Goal: Communication & Community: Answer question/provide support

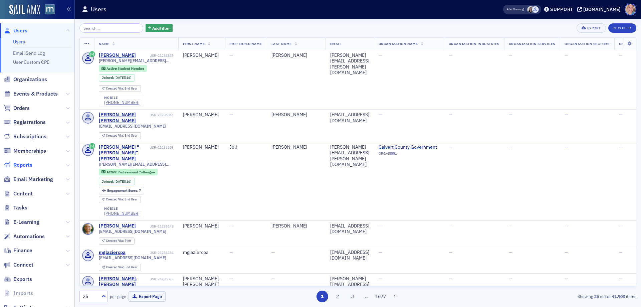
click at [21, 164] on span "Reports" at bounding box center [22, 164] width 19 height 7
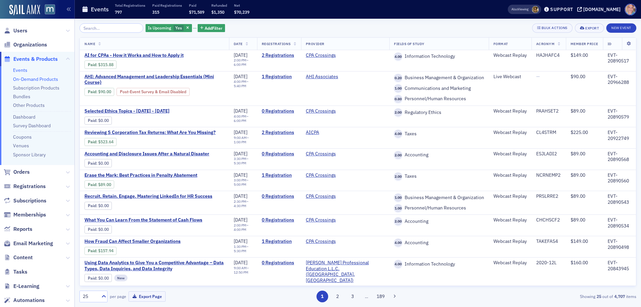
click at [32, 78] on link "On-Demand Products" at bounding box center [35, 79] width 45 height 6
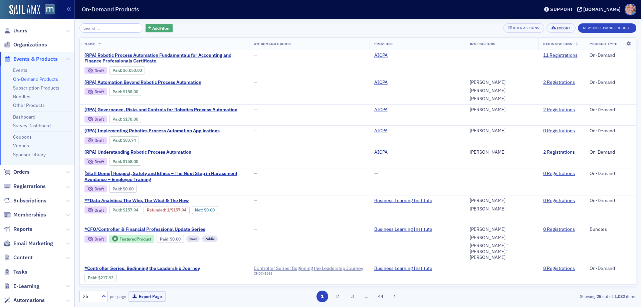
click at [152, 28] on span "Add Filter" at bounding box center [161, 28] width 18 height 6
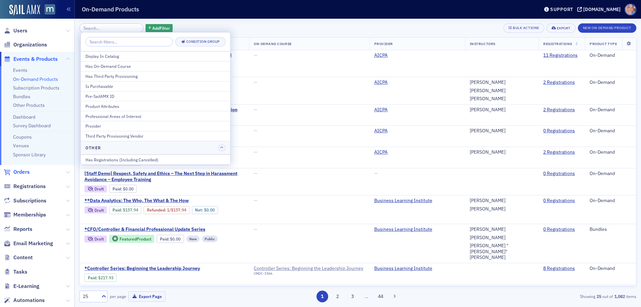
click at [26, 172] on span "Orders" at bounding box center [21, 171] width 16 height 7
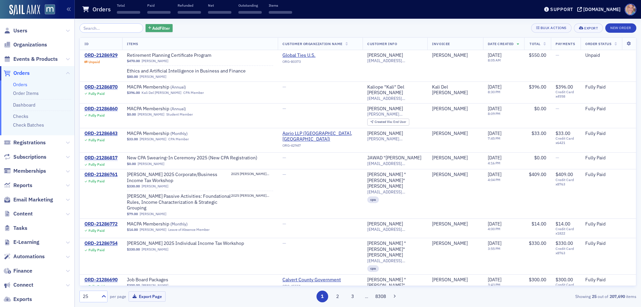
click at [160, 25] on span "Add Filter" at bounding box center [161, 28] width 18 height 6
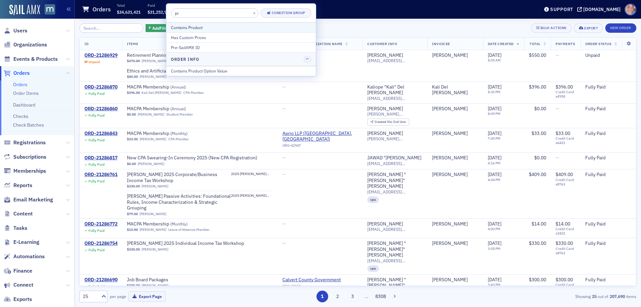
type input "pr"
click at [209, 30] on div "Contains Product" at bounding box center [241, 27] width 140 height 6
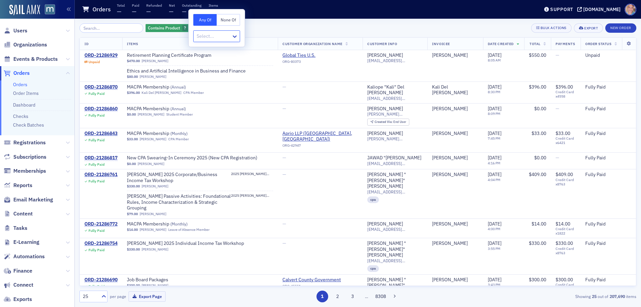
click at [228, 38] on div at bounding box center [213, 36] width 35 height 8
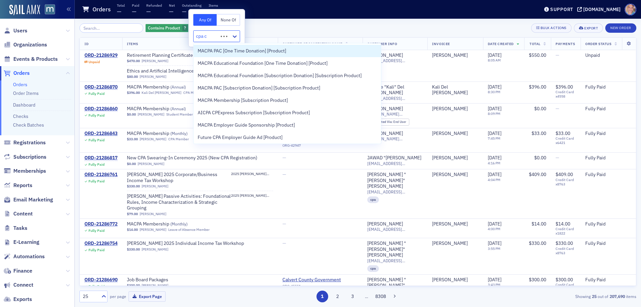
type input "cpa cr"
click at [301, 53] on span "CPA Crossings On Demand Bundle Subscription [Subscription Product]" at bounding box center [271, 50] width 147 height 7
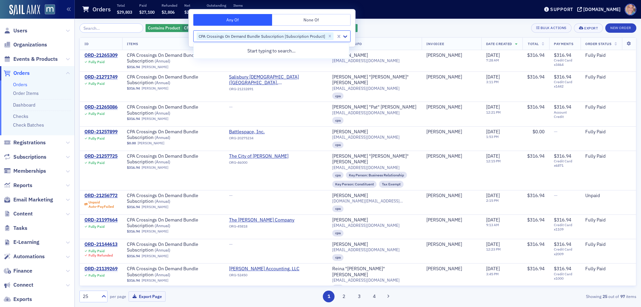
click at [392, 29] on div "Contains Product CPA Crossings On Demand Bundle Subscription [Subscription Prod…" at bounding box center [357, 27] width 556 height 9
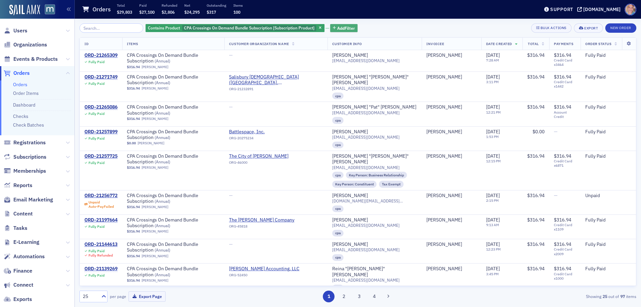
click at [337, 28] on span "Add Filter" at bounding box center [346, 28] width 18 height 6
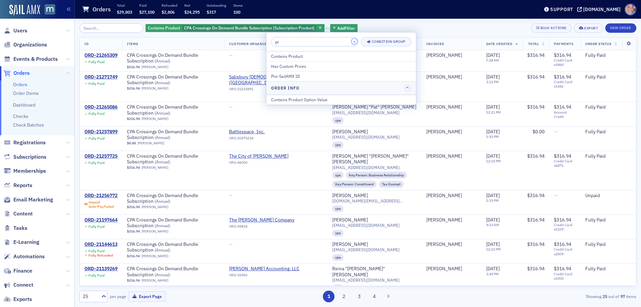
click at [351, 41] on button "×" at bounding box center [354, 41] width 6 height 6
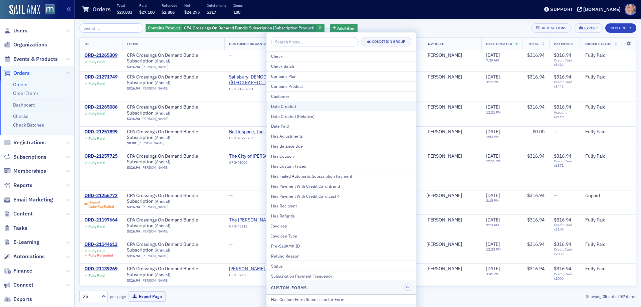
click at [292, 105] on div "Date Created" at bounding box center [341, 106] width 140 height 6
select select "7"
select select "2025"
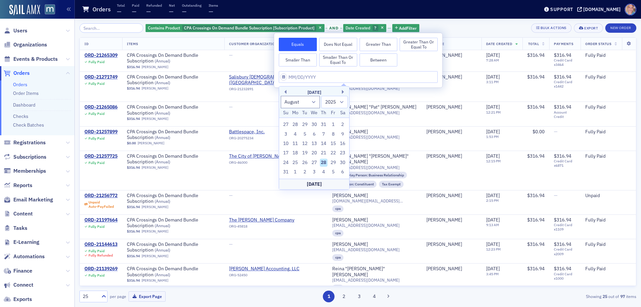
click at [377, 62] on button "Between" at bounding box center [378, 59] width 38 height 13
select select "7"
select select "2025"
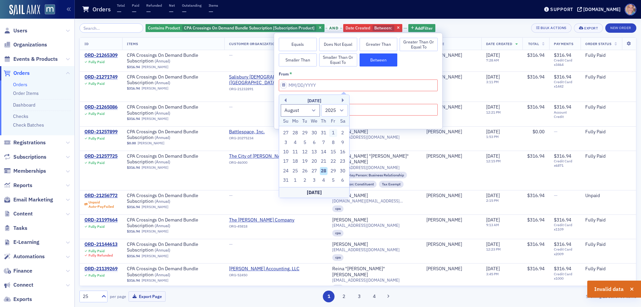
click at [333, 132] on div "1" at bounding box center [333, 133] width 8 height 8
type input "[DATE]"
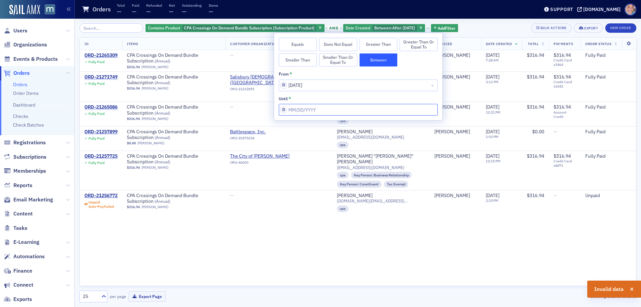
click at [354, 109] on input "from *" at bounding box center [358, 110] width 159 height 12
select select "7"
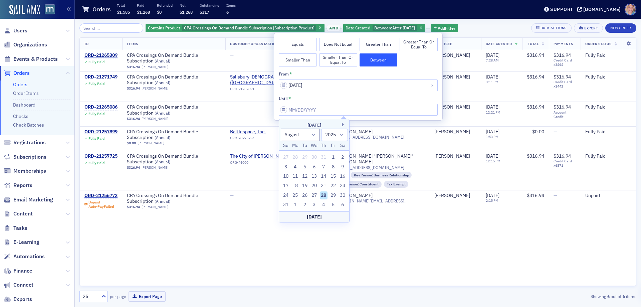
drag, startPoint x: 285, startPoint y: 204, endPoint x: 288, endPoint y: 201, distance: 4.0
click at [285, 204] on div "31" at bounding box center [286, 205] width 8 height 8
type input "[DATE]"
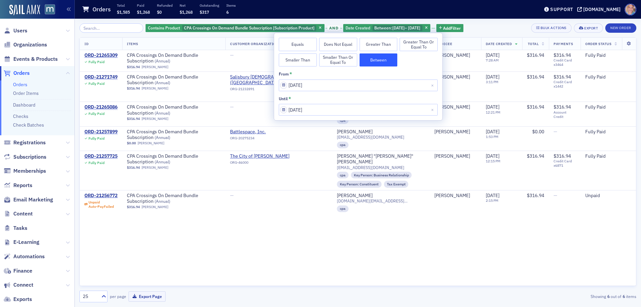
click at [493, 29] on div "Contains Product CPA Crossings On Demand Bundle Subscription [Subscription Prod…" at bounding box center [357, 27] width 556 height 9
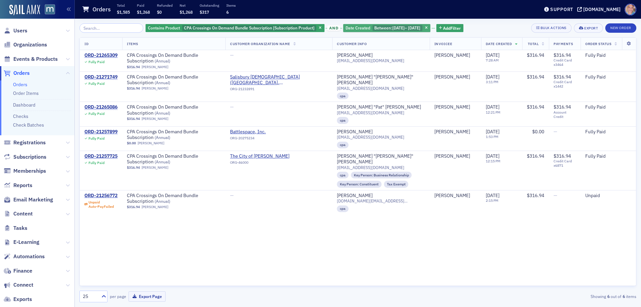
click at [399, 30] on span "[DATE]" at bounding box center [398, 27] width 12 height 5
select select "7"
select select "2025"
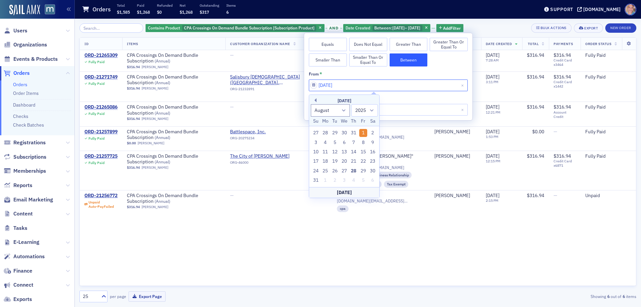
click at [322, 86] on input "[DATE]" at bounding box center [388, 85] width 159 height 12
type input "[DATE]"
select select "6"
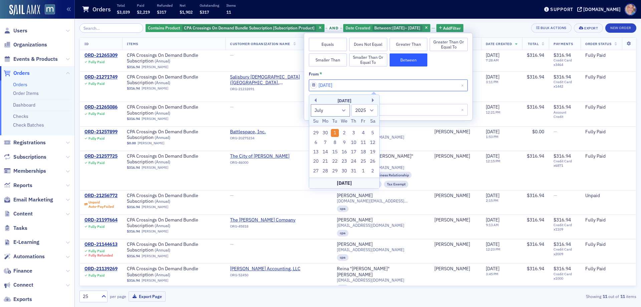
type input "[DATE]"
click at [393, 103] on div "until * [DATE]" at bounding box center [388, 106] width 159 height 20
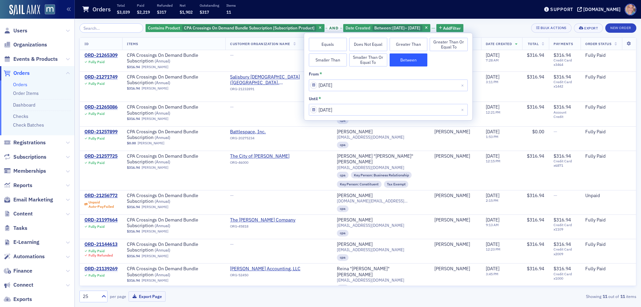
click at [497, 25] on div "Contains Product CPA Crossings On Demand Bundle Subscription [Subscription Prod…" at bounding box center [357, 27] width 556 height 9
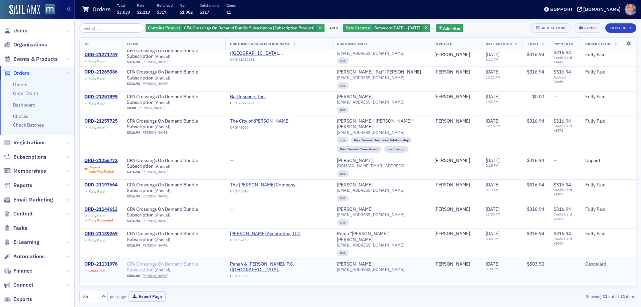
scroll to position [37, 0]
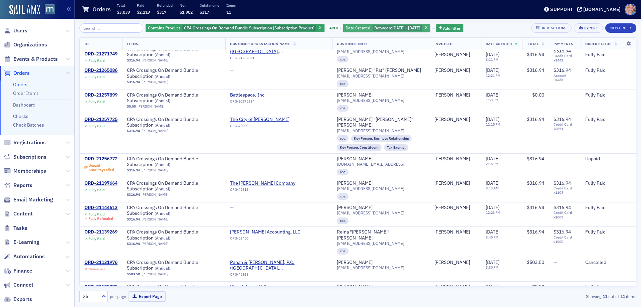
click at [395, 26] on span "[DATE]" at bounding box center [398, 27] width 12 height 5
select select "6"
select select "2025"
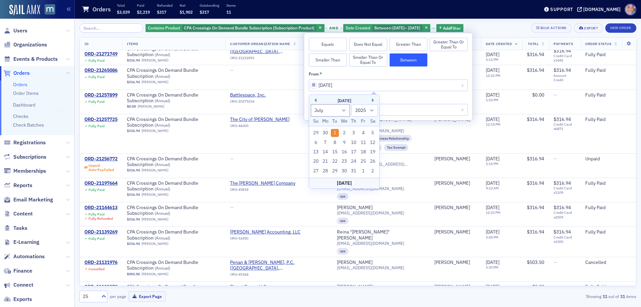
click at [323, 84] on input "[DATE]" at bounding box center [388, 85] width 159 height 12
type input "[DATE]"
select select "7"
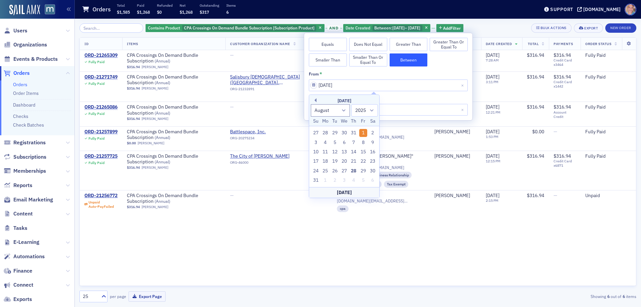
type input "[DATE]"
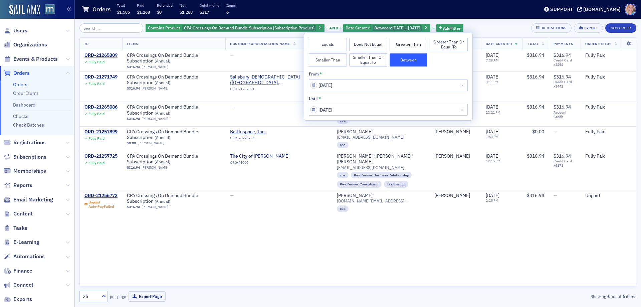
click at [489, 25] on div "Contains Product CPA Crossings On Demand Bundle Subscription [Subscription Prod…" at bounding box center [357, 27] width 556 height 9
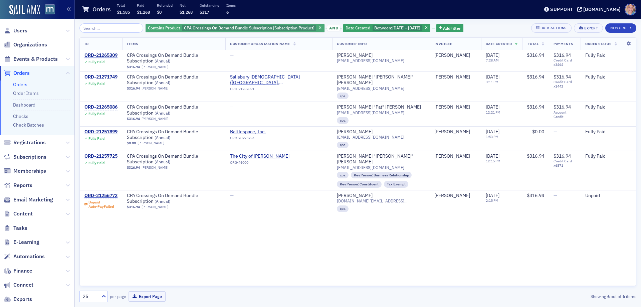
click at [240, 27] on span "CPA Crossings On Demand Bundle Subscription [Subscription Product]" at bounding box center [249, 27] width 130 height 5
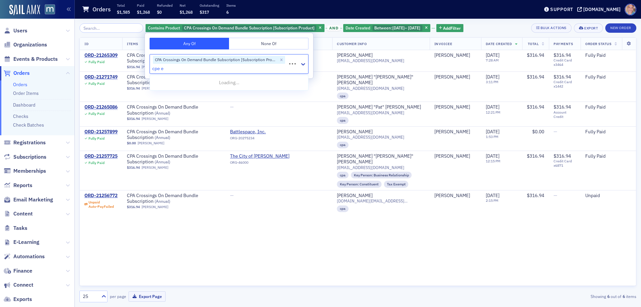
type input "cpe ex"
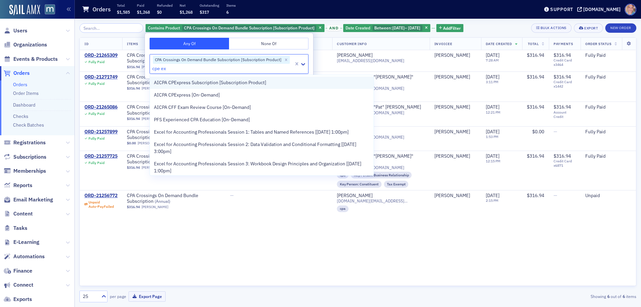
click at [231, 83] on span "AICPA CPExpress Subscription [Subscription Product]" at bounding box center [210, 82] width 112 height 7
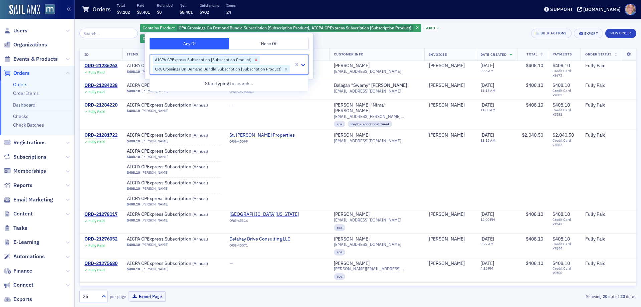
click at [255, 60] on icon "Remove AICPA CPExpress Subscription [Subscription Product]" at bounding box center [256, 59] width 2 height 2
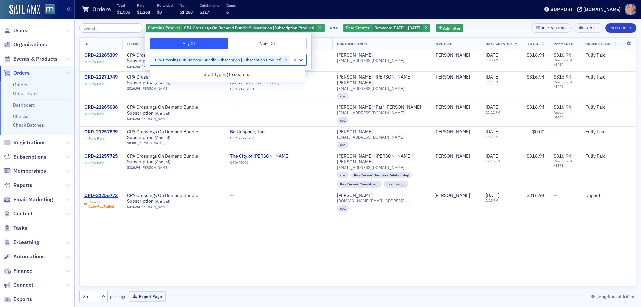
click at [486, 26] on div "Contains Product CPA Crossings On Demand Bundle Subscription [Subscription Prod…" at bounding box center [357, 27] width 556 height 9
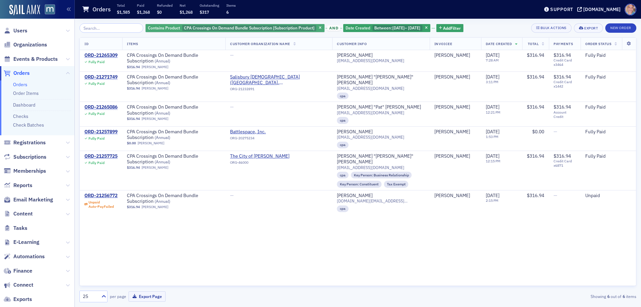
click at [254, 27] on span "CPA Crossings On Demand Bundle Subscription [Subscription Product]" at bounding box center [249, 27] width 130 height 5
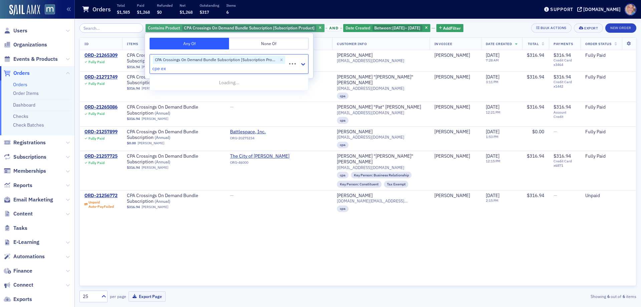
type input "cpe exp"
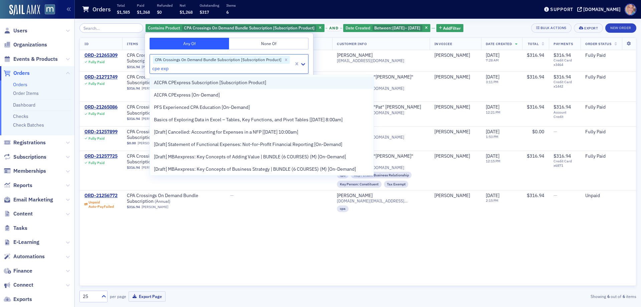
click at [241, 84] on span "AICPA CPExpress Subscription [Subscription Product]" at bounding box center [210, 82] width 112 height 7
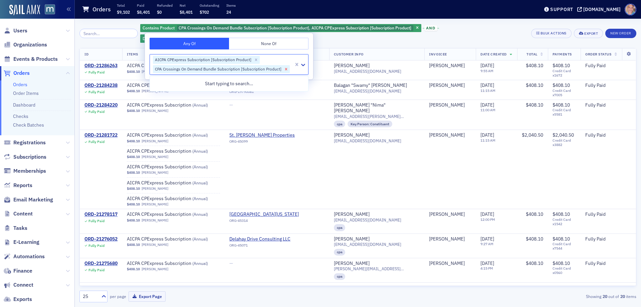
click at [284, 70] on icon "Remove CPA Crossings On Demand Bundle Subscription [Subscription Product]" at bounding box center [286, 69] width 5 height 5
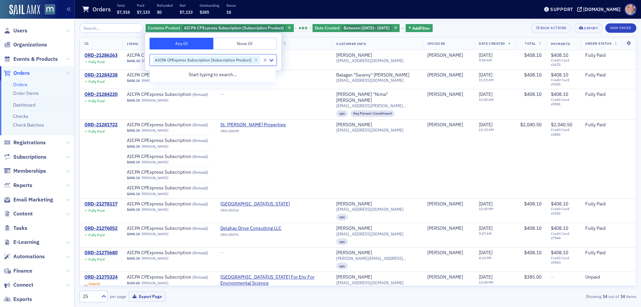
click at [465, 28] on div "Contains Product AICPA CPExpress Subscription [Subscription Product] and Date C…" at bounding box center [357, 27] width 556 height 9
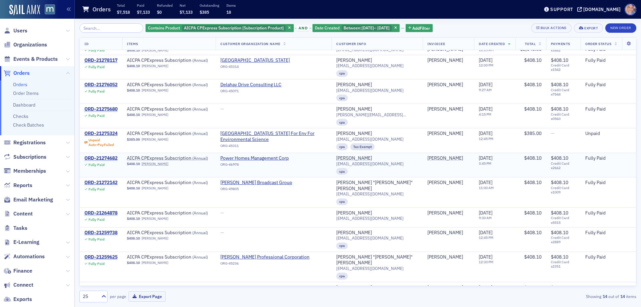
scroll to position [149, 0]
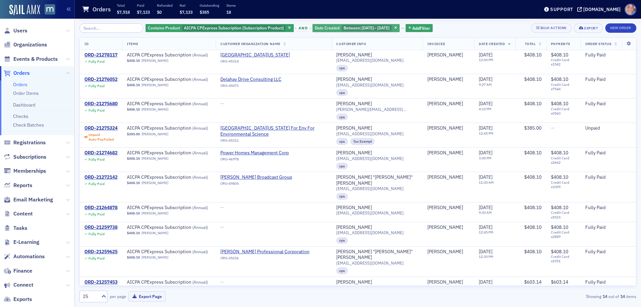
click at [343, 28] on span "Between :" at bounding box center [352, 27] width 18 height 5
select select "7"
select select "2025"
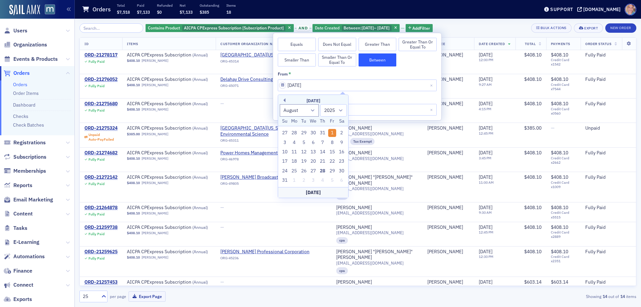
click at [470, 24] on div "Contains Product AICPA CPExpress Subscription [Subscription Product] and Date C…" at bounding box center [357, 27] width 556 height 9
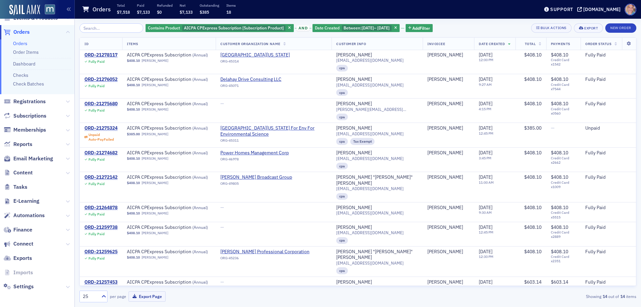
scroll to position [42, 0]
click at [23, 282] on span "Settings" at bounding box center [23, 285] width 20 height 7
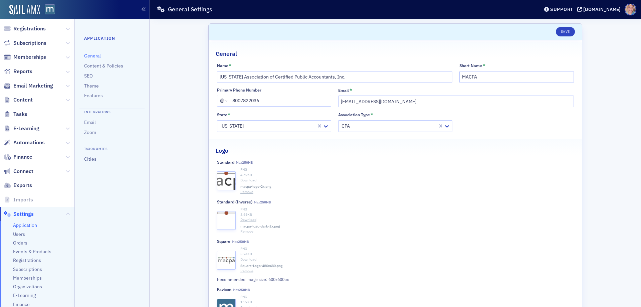
scroll to position [89, 0]
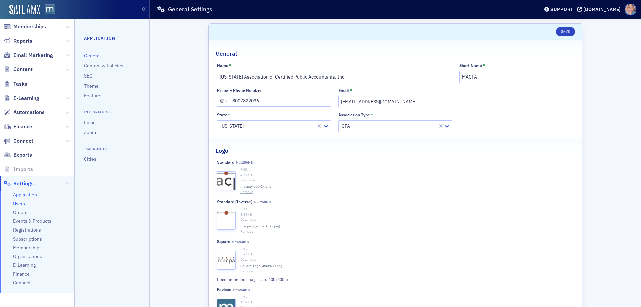
click at [23, 203] on span "Users" at bounding box center [19, 204] width 12 height 6
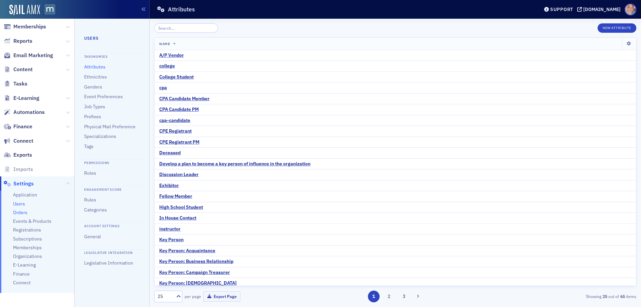
click at [20, 212] on span "Orders" at bounding box center [20, 212] width 14 height 6
click at [23, 220] on span "Events & Products" at bounding box center [32, 221] width 38 height 6
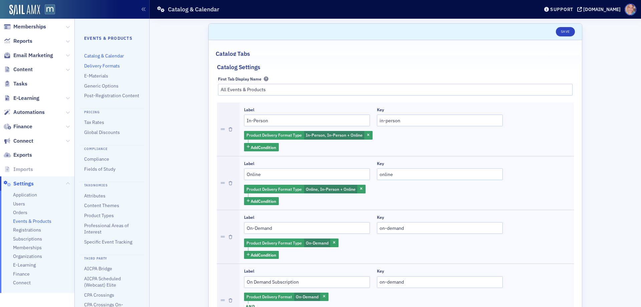
click at [94, 64] on link "Delivery Formats" at bounding box center [102, 66] width 36 height 6
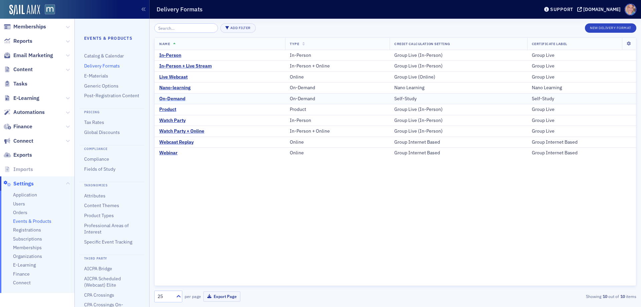
click at [178, 98] on div "On-Demand" at bounding box center [172, 99] width 26 height 6
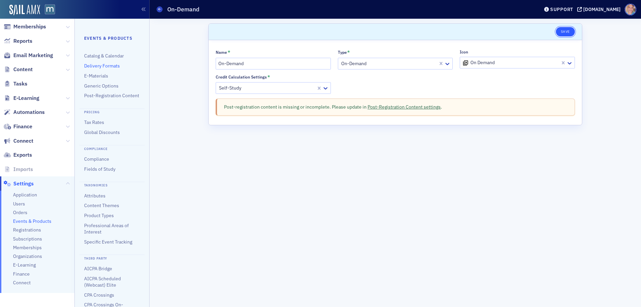
click at [558, 34] on button "Save" at bounding box center [564, 31] width 19 height 9
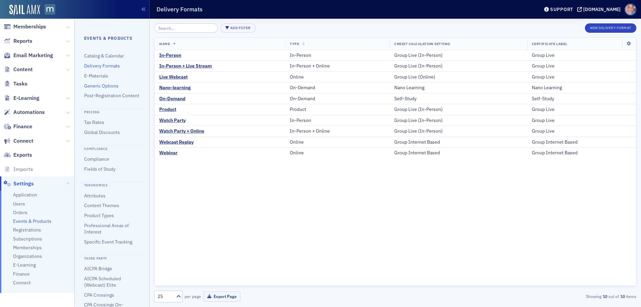
click at [93, 86] on link "Generic Options" at bounding box center [101, 86] width 34 height 6
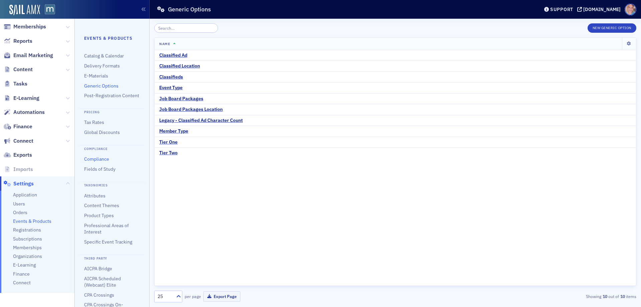
click at [100, 162] on link "Compliance" at bounding box center [96, 159] width 25 height 6
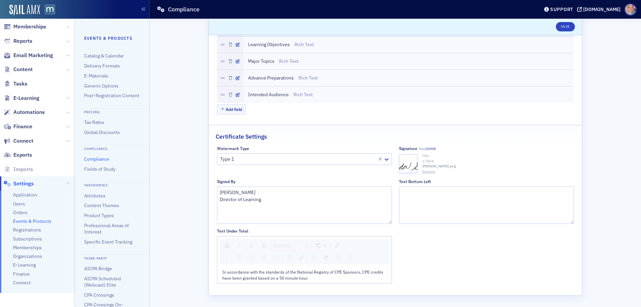
scroll to position [146, 0]
click at [258, 160] on div at bounding box center [298, 158] width 157 height 8
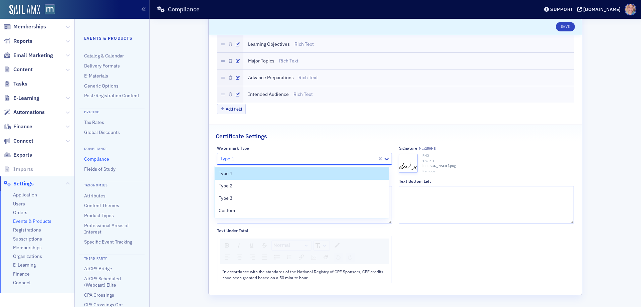
click at [518, 156] on div "PNG" at bounding box center [497, 155] width 151 height 5
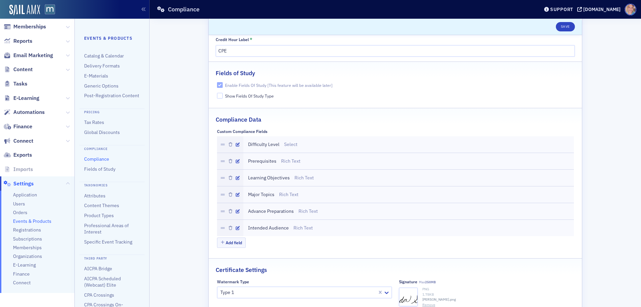
scroll to position [0, 0]
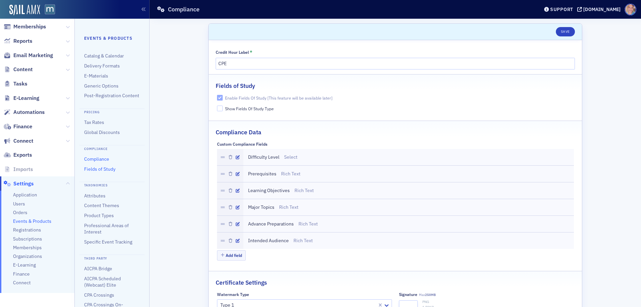
click at [88, 172] on link "Fields of Study" at bounding box center [99, 169] width 31 height 6
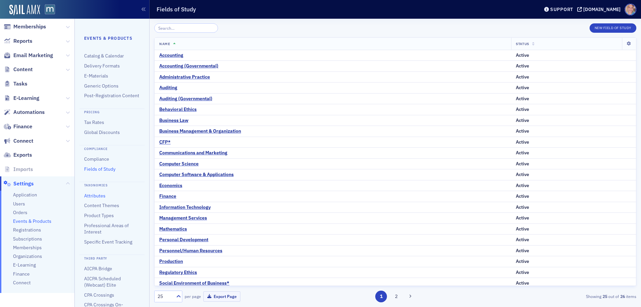
click at [96, 199] on link "Attributes" at bounding box center [94, 196] width 21 height 6
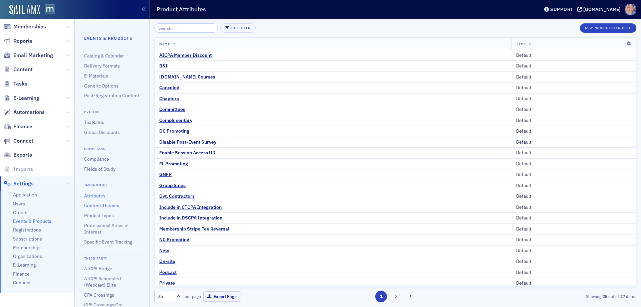
click at [95, 208] on link "Content Themes" at bounding box center [101, 205] width 35 height 6
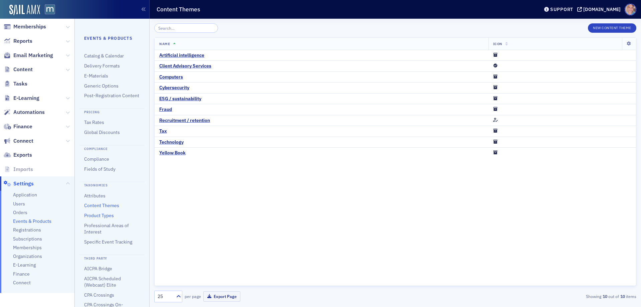
click at [95, 218] on link "Product Types" at bounding box center [99, 215] width 30 height 6
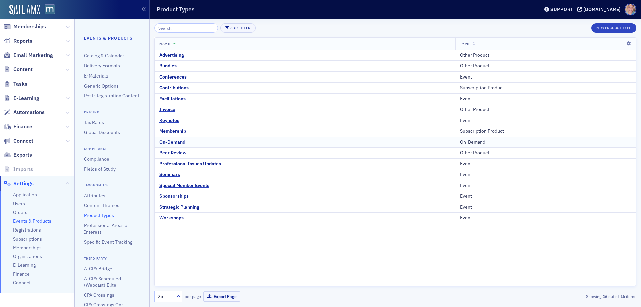
click at [168, 141] on div "On-Demand" at bounding box center [172, 142] width 26 height 6
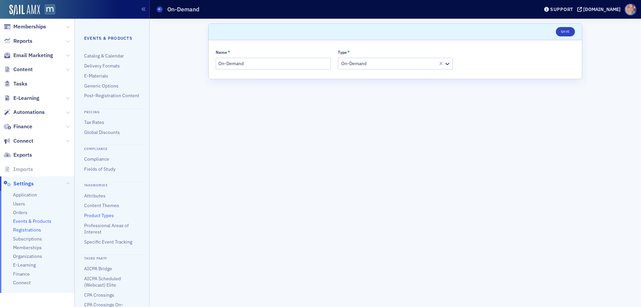
click at [29, 229] on span "Registrations" at bounding box center [27, 230] width 28 height 6
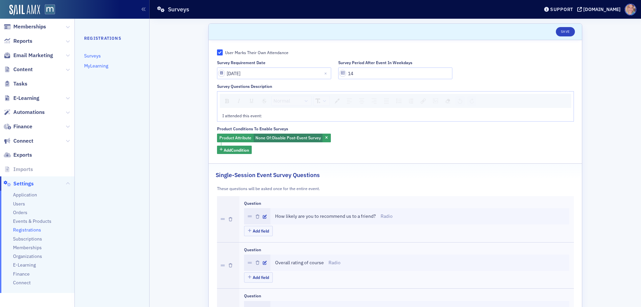
click at [93, 65] on link "MyLearning" at bounding box center [96, 66] width 24 height 6
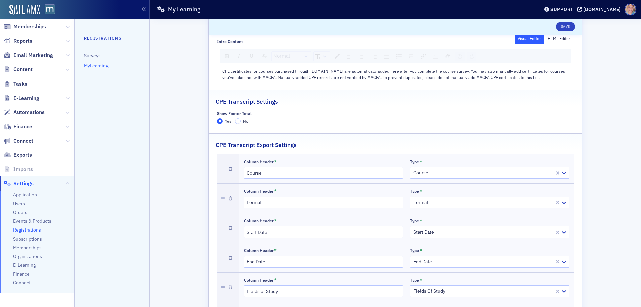
scroll to position [118, 0]
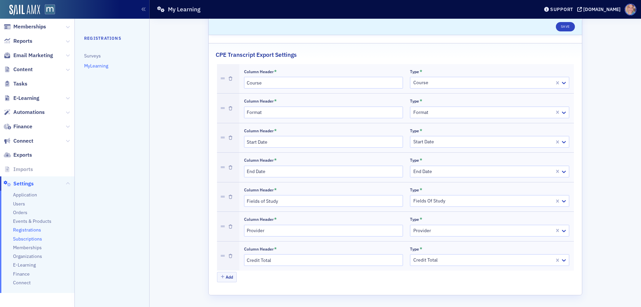
click at [25, 238] on span "Subscriptions" at bounding box center [27, 239] width 29 height 6
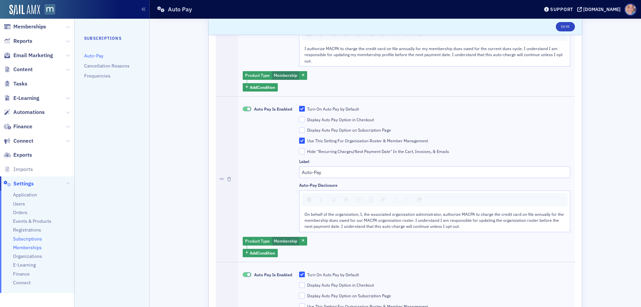
click at [22, 247] on span "Memberships" at bounding box center [27, 247] width 29 height 6
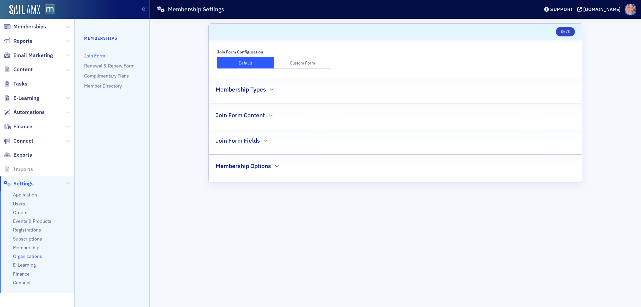
click at [35, 256] on span "Organizations" at bounding box center [27, 256] width 29 height 6
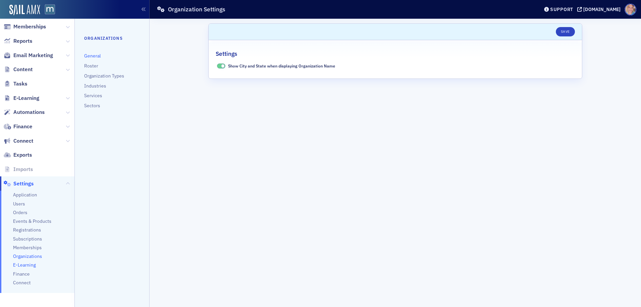
click at [29, 265] on span "E-Learning" at bounding box center [24, 265] width 23 height 6
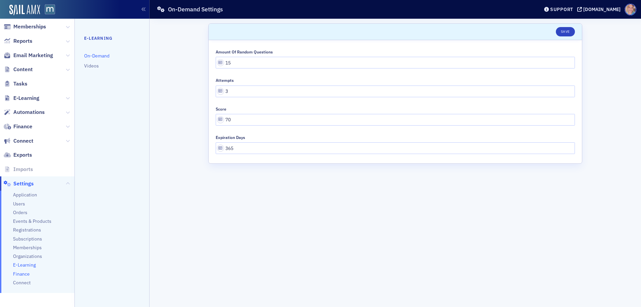
click at [21, 273] on span "Finance" at bounding box center [21, 274] width 17 height 6
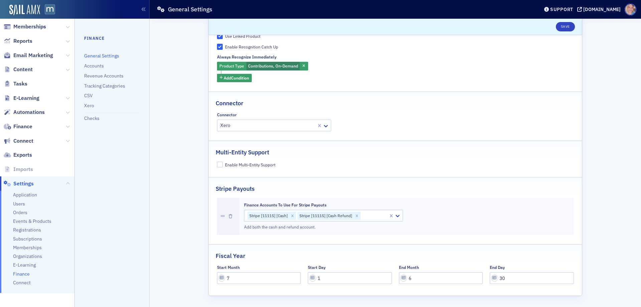
scroll to position [48, 0]
click at [22, 281] on span "Connect" at bounding box center [22, 282] width 18 height 6
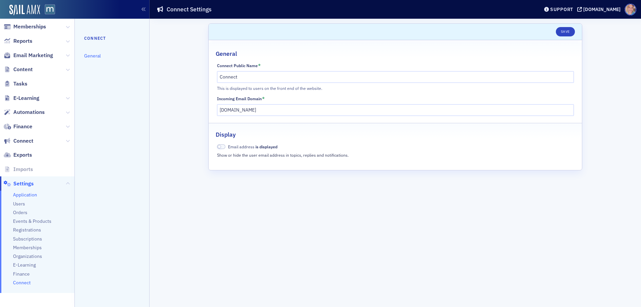
click at [25, 193] on span "Application" at bounding box center [25, 195] width 24 height 6
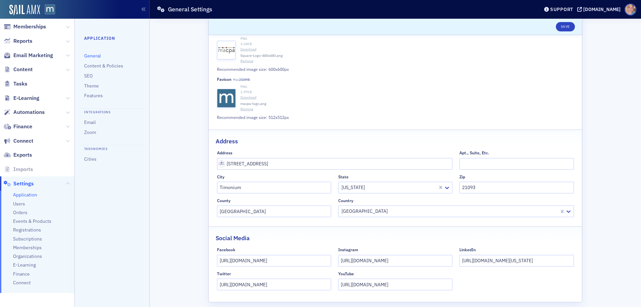
scroll to position [217, 0]
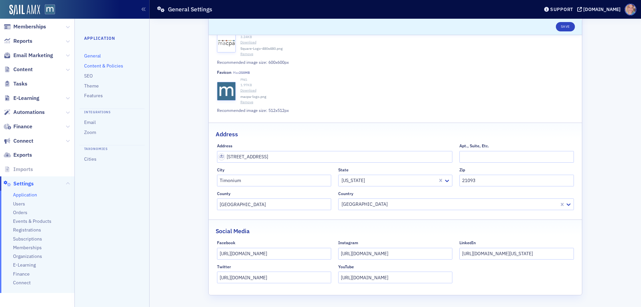
click at [99, 65] on link "Content & Policies" at bounding box center [103, 66] width 39 height 6
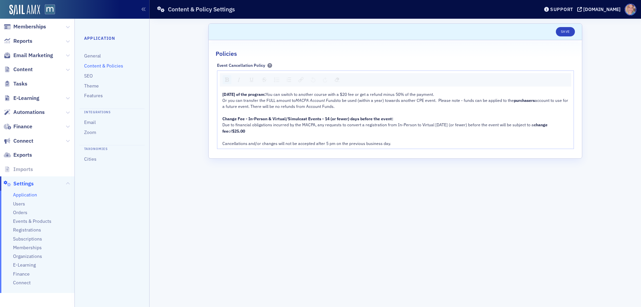
click at [84, 75] on nav "Application General Content & Policies SEO Theme Features Integrations Email Zo…" at bounding box center [112, 163] width 75 height 288
click at [89, 75] on link "SEO" at bounding box center [88, 76] width 9 height 6
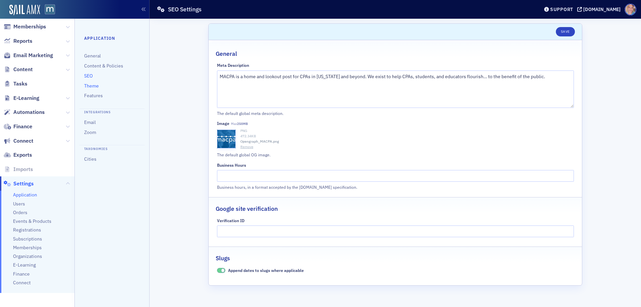
click at [91, 85] on link "Theme" at bounding box center [91, 86] width 15 height 6
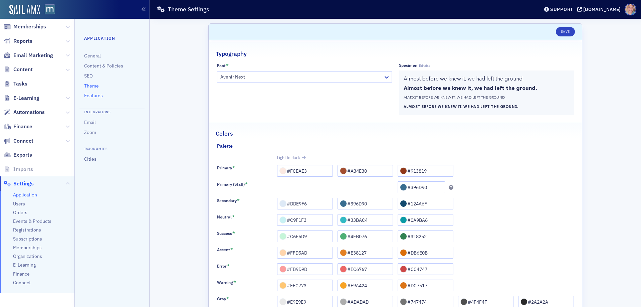
click at [92, 95] on link "Features" at bounding box center [93, 95] width 19 height 6
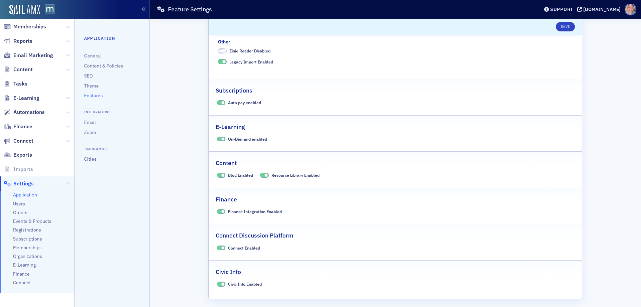
scroll to position [263, 0]
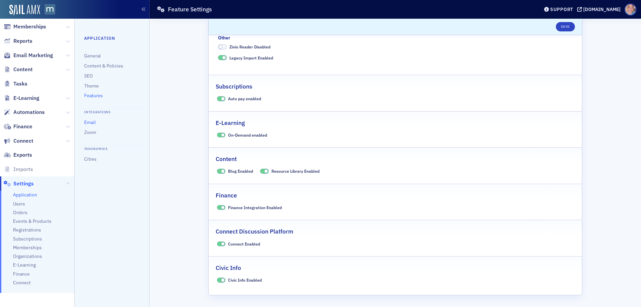
click at [87, 121] on link "Email" at bounding box center [90, 122] width 12 height 6
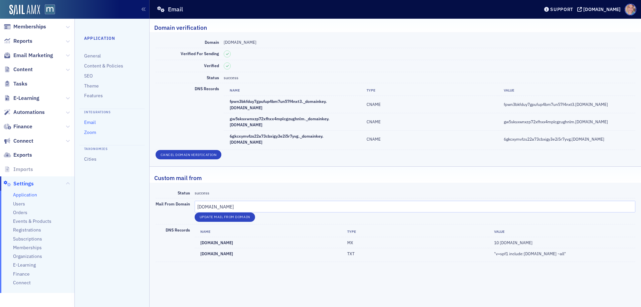
click at [89, 130] on link "Zoom" at bounding box center [90, 132] width 12 height 6
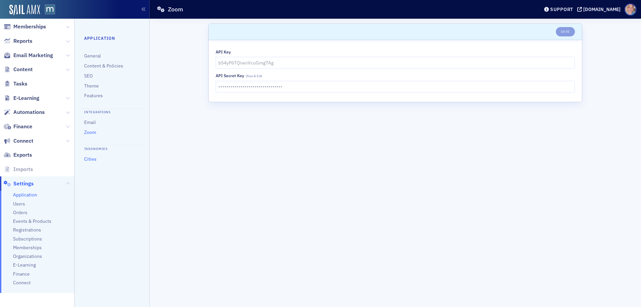
click at [87, 159] on link "Cities" at bounding box center [90, 159] width 12 height 6
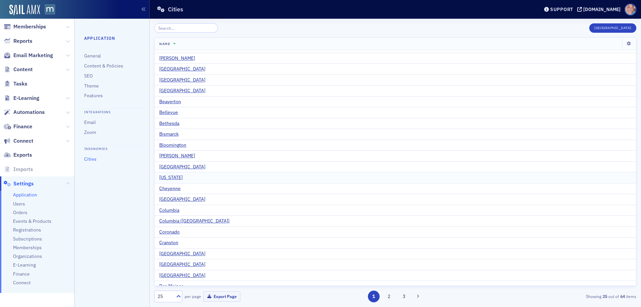
scroll to position [35, 0]
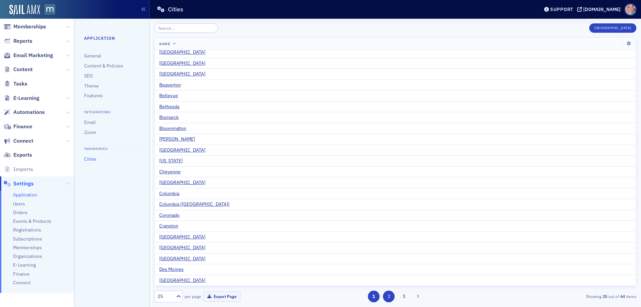
click at [390, 296] on button "2" at bounding box center [389, 296] width 12 height 12
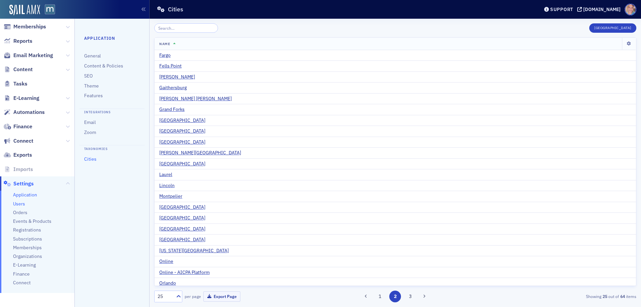
click at [19, 205] on span "Users" at bounding box center [19, 204] width 12 height 6
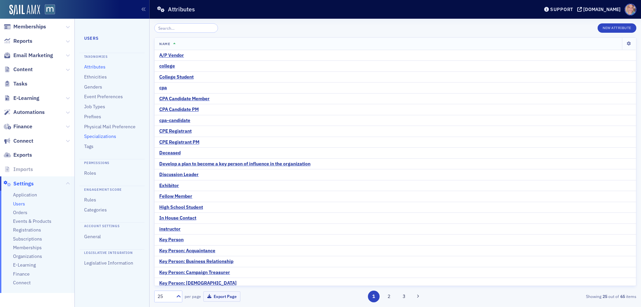
click at [87, 136] on link "Specializations" at bounding box center [100, 136] width 32 height 6
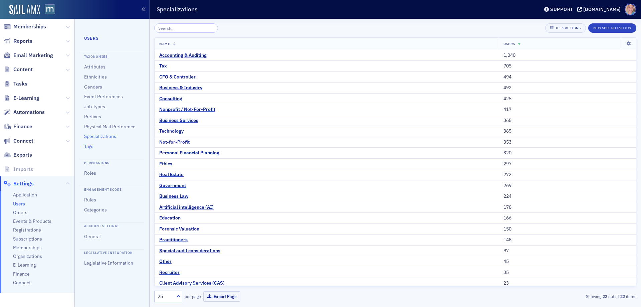
click at [88, 146] on link "Tags" at bounding box center [88, 146] width 9 height 6
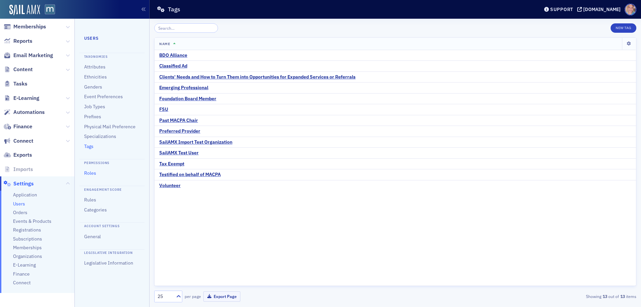
click at [88, 173] on link "Roles" at bounding box center [90, 173] width 12 height 6
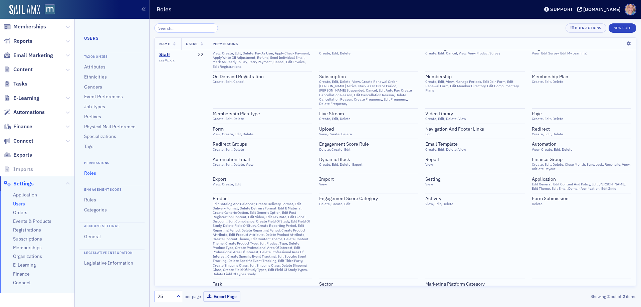
scroll to position [625, 0]
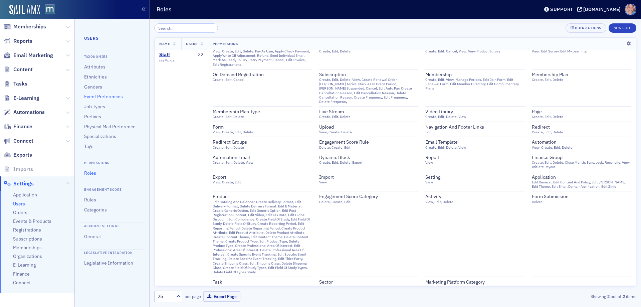
click at [95, 94] on link "Event Preferences" at bounding box center [103, 96] width 39 height 6
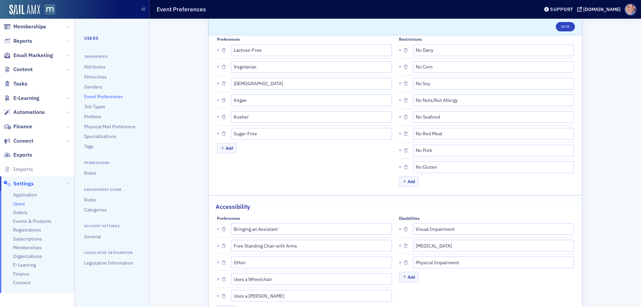
scroll to position [60, 0]
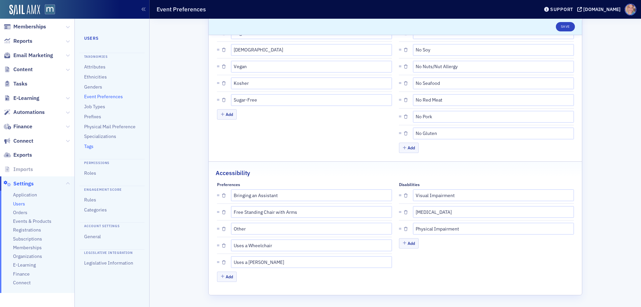
click at [90, 147] on link "Tags" at bounding box center [88, 146] width 9 height 6
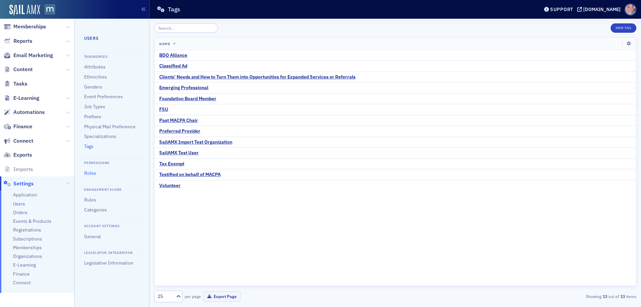
click at [94, 174] on link "Roles" at bounding box center [90, 173] width 12 height 6
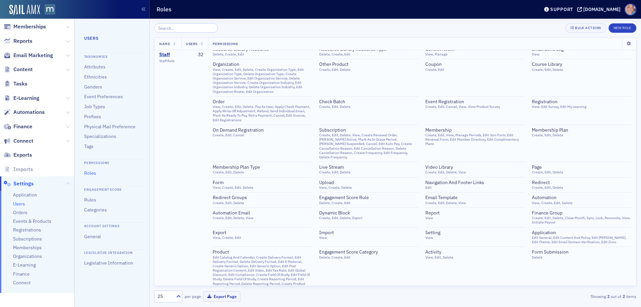
scroll to position [625, 0]
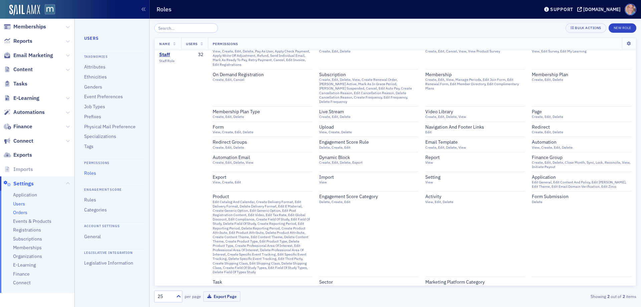
click at [18, 213] on span "Orders" at bounding box center [20, 212] width 14 height 6
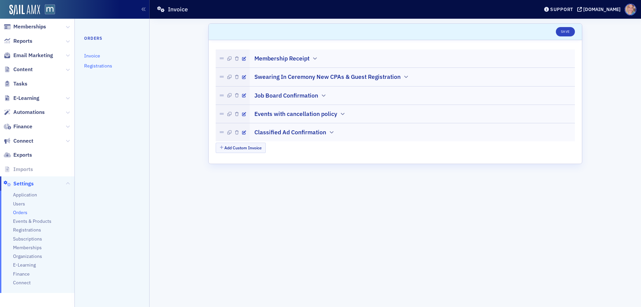
click at [96, 64] on link "Registrations" at bounding box center [98, 66] width 28 height 6
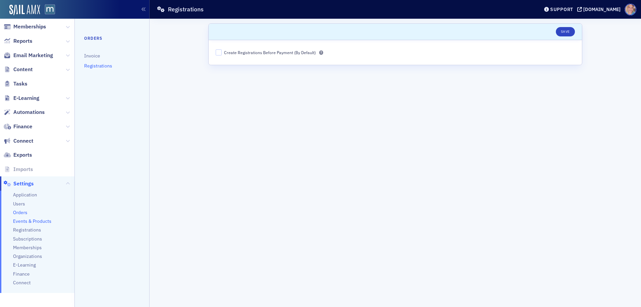
click at [19, 219] on span "Events & Products" at bounding box center [32, 221] width 38 height 6
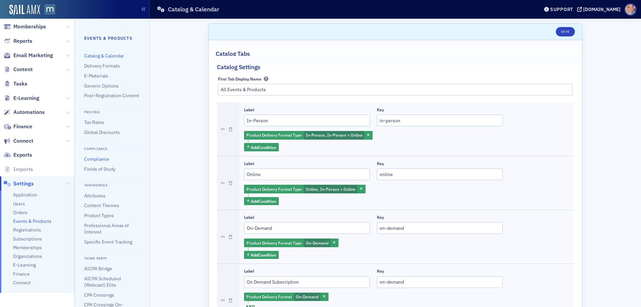
click at [97, 162] on link "Compliance" at bounding box center [96, 159] width 25 height 6
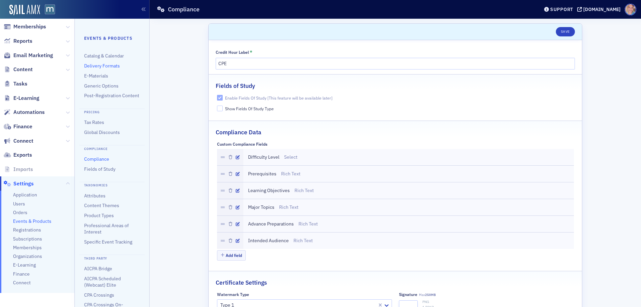
click at [107, 64] on link "Delivery Formats" at bounding box center [102, 66] width 36 height 6
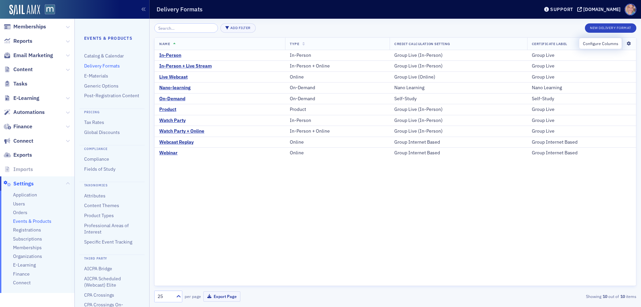
click at [627, 42] on icon at bounding box center [629, 44] width 14 height 4
click at [512, 25] on div "Add Filter New Delivery Format" at bounding box center [395, 27] width 482 height 9
click at [167, 98] on div "On-Demand" at bounding box center [172, 99] width 26 height 6
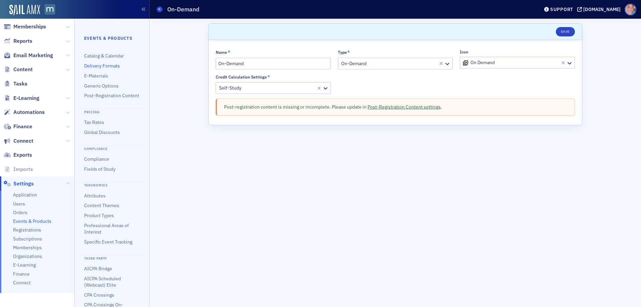
click at [405, 106] on link "Post-Registration Content settings" at bounding box center [403, 107] width 73 height 6
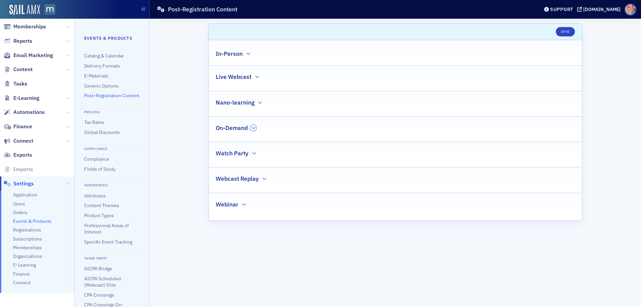
click at [254, 128] on icon "button" at bounding box center [253, 128] width 4 height 4
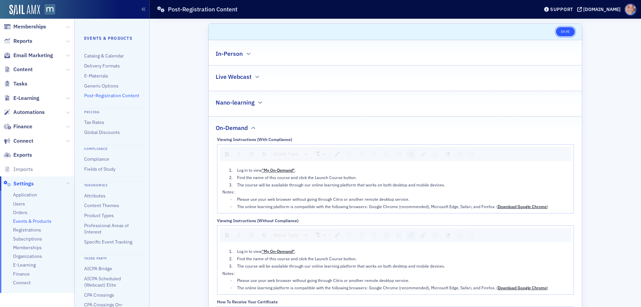
click at [564, 31] on button "Save" at bounding box center [564, 31] width 19 height 9
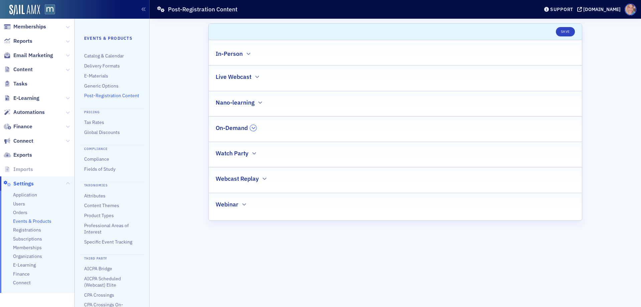
click at [254, 127] on icon "button" at bounding box center [253, 128] width 4 height 4
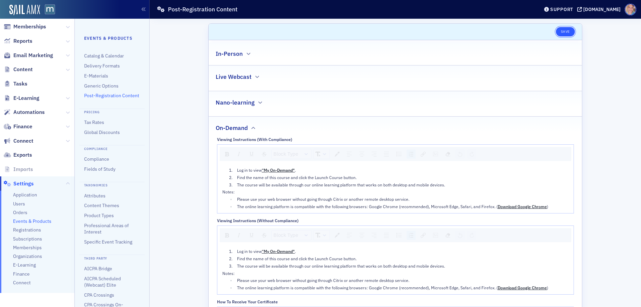
click at [560, 32] on button "Save" at bounding box center [564, 31] width 19 height 9
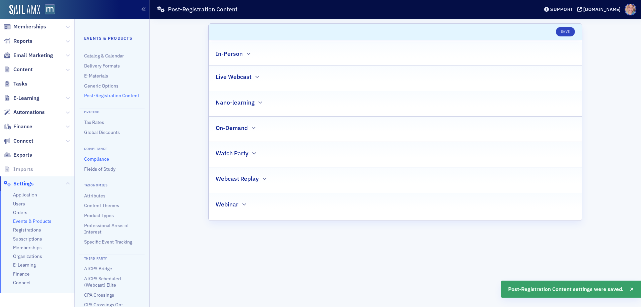
click at [97, 162] on link "Compliance" at bounding box center [96, 159] width 25 height 6
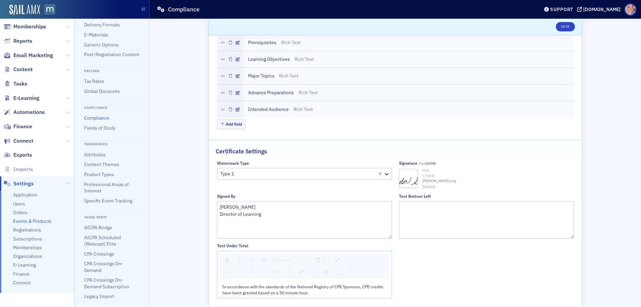
scroll to position [133, 0]
click at [563, 9] on div "Support" at bounding box center [561, 9] width 23 height 6
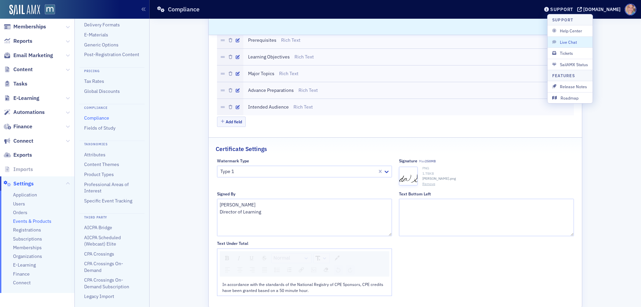
click at [568, 43] on span "Live Chat" at bounding box center [570, 42] width 36 height 6
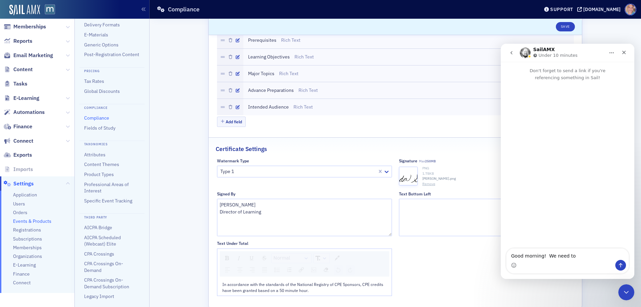
scroll to position [0, 0]
type textarea "Good morning! We need to"
click at [626, 53] on div "Close" at bounding box center [624, 52] width 12 height 12
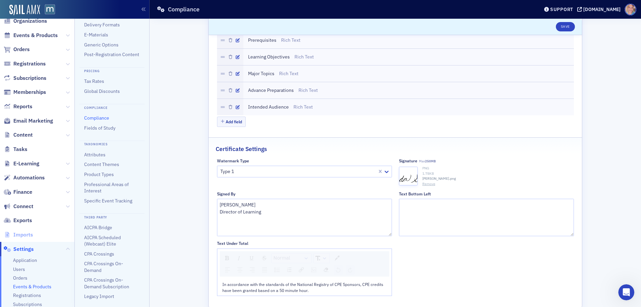
scroll to position [22, 0]
click at [28, 136] on span "Content" at bounding box center [22, 135] width 19 height 7
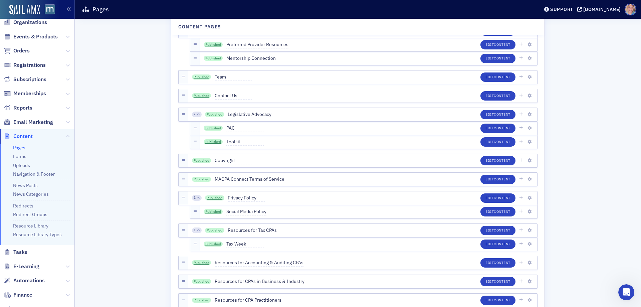
click at [21, 148] on link "Pages" at bounding box center [19, 147] width 12 height 6
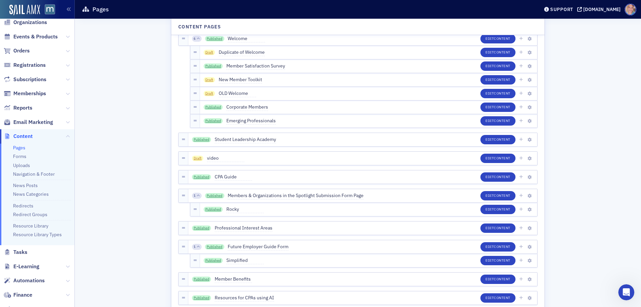
scroll to position [1868, 0]
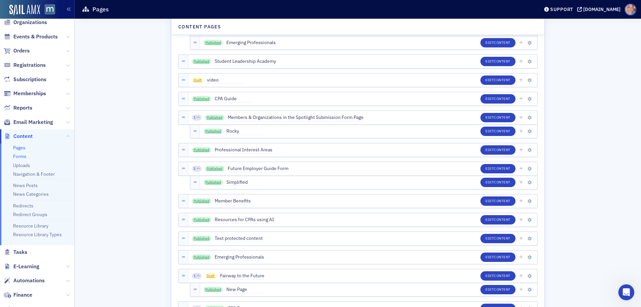
click at [20, 154] on link "Forms" at bounding box center [19, 156] width 13 height 6
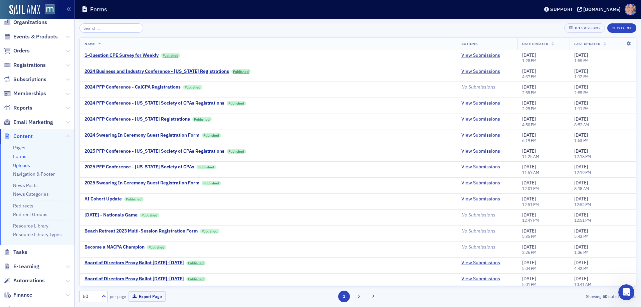
click at [23, 163] on link "Uploads" at bounding box center [21, 165] width 17 height 6
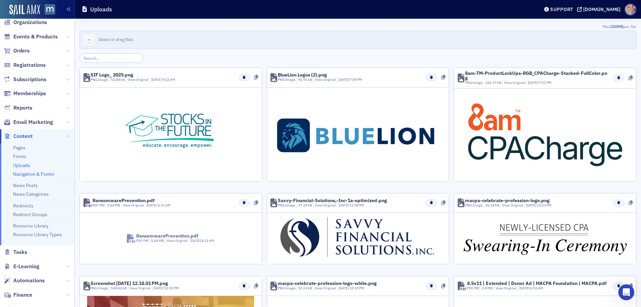
click at [22, 173] on link "Navigation & Footer" at bounding box center [34, 174] width 42 height 6
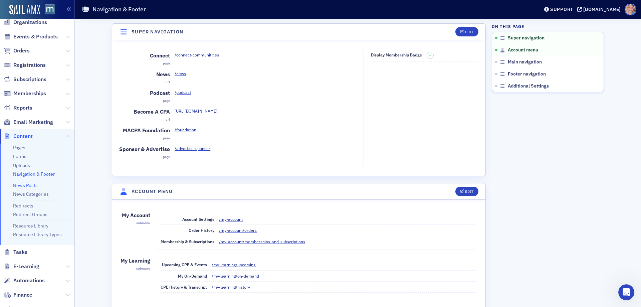
click at [22, 183] on link "News Posts" at bounding box center [25, 185] width 25 height 6
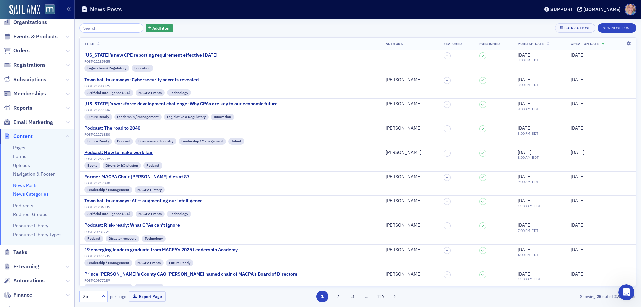
click at [22, 196] on link "News Categories" at bounding box center [31, 194] width 36 height 6
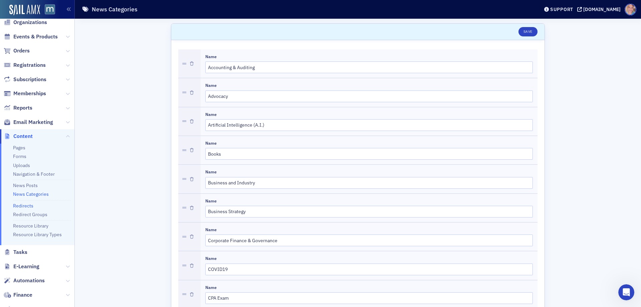
click at [22, 206] on link "Redirects" at bounding box center [23, 206] width 20 height 6
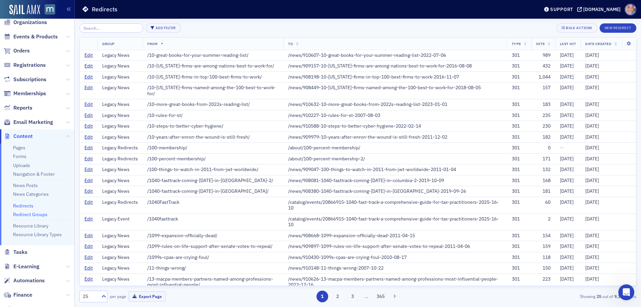
click at [21, 213] on link "Redirect Groups" at bounding box center [30, 214] width 34 height 6
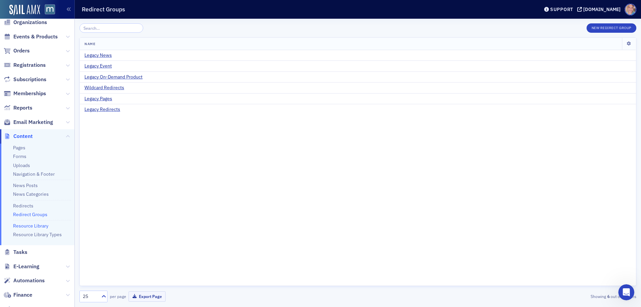
click at [20, 224] on link "Resource Library" at bounding box center [30, 226] width 35 height 6
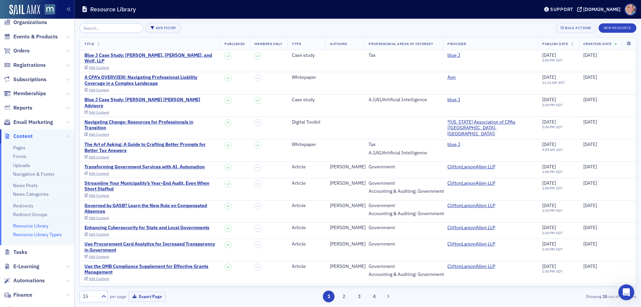
click at [28, 234] on link "Resource Library Types" at bounding box center [37, 234] width 49 height 6
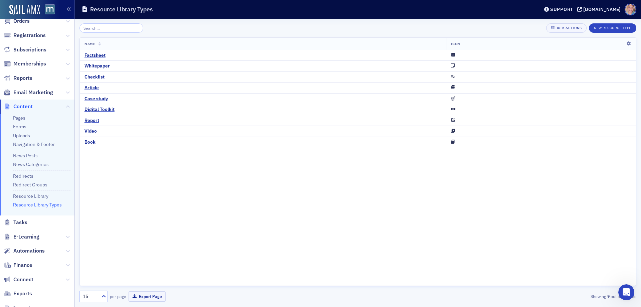
scroll to position [88, 0]
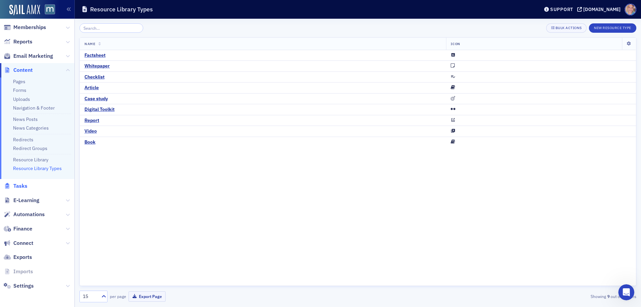
click at [21, 186] on span "Tasks" at bounding box center [20, 185] width 14 height 7
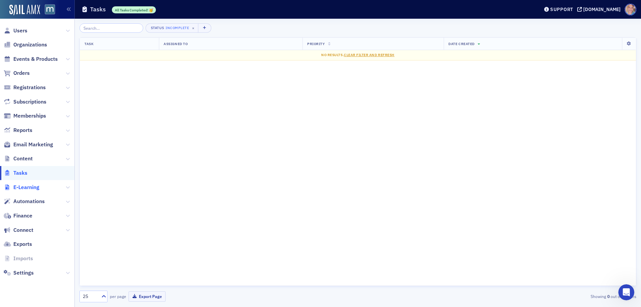
click at [22, 187] on span "E-Learning" at bounding box center [26, 186] width 26 height 7
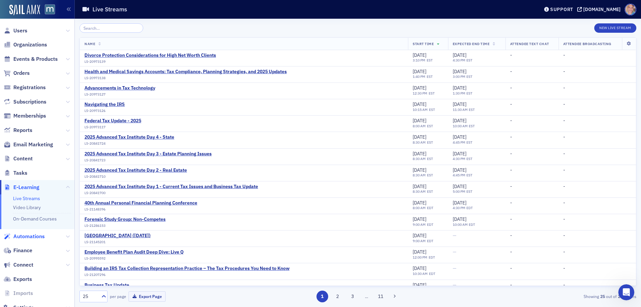
click at [21, 235] on span "Automations" at bounding box center [28, 236] width 31 height 7
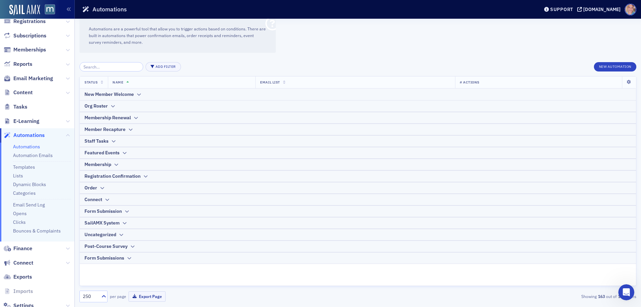
scroll to position [67, 0]
click at [21, 166] on link "Templates" at bounding box center [24, 166] width 22 height 6
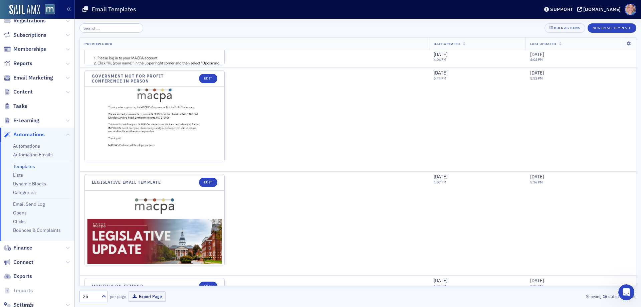
scroll to position [1034, 0]
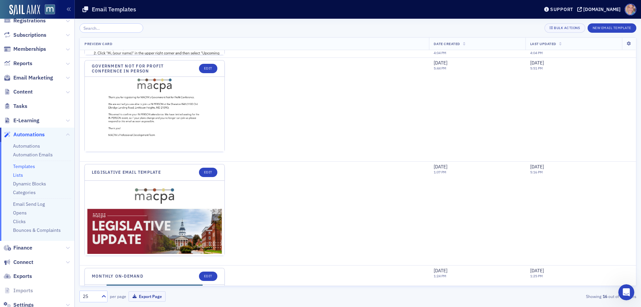
click at [17, 177] on link "Lists" at bounding box center [18, 175] width 10 height 6
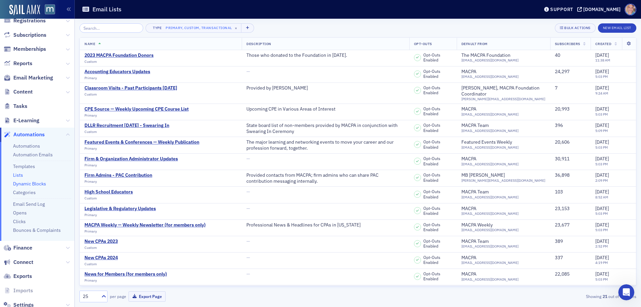
click at [21, 182] on link "Dynamic Blocks" at bounding box center [29, 183] width 33 height 6
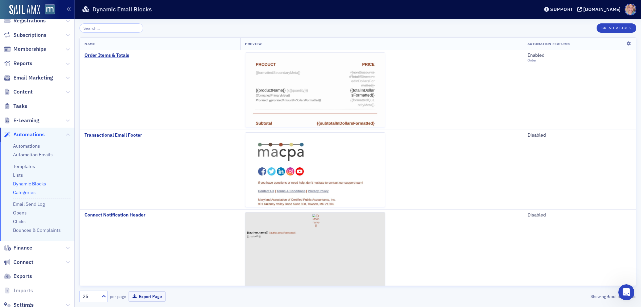
click at [23, 193] on link "Categories" at bounding box center [24, 192] width 23 height 6
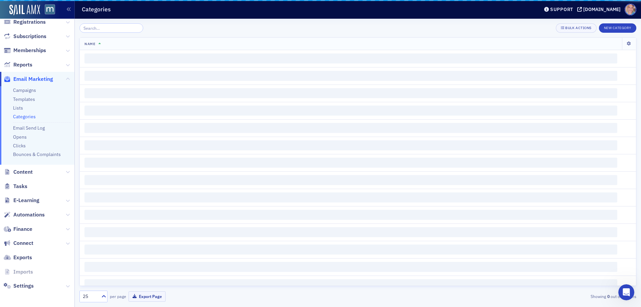
scroll to position [65, 0]
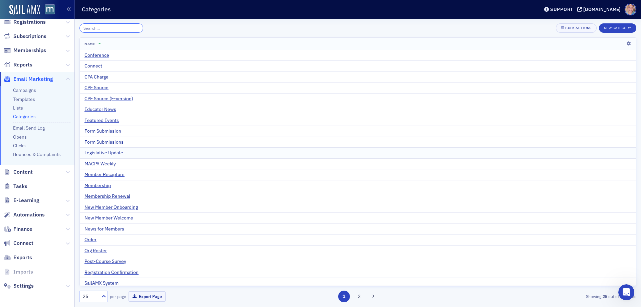
scroll to position [35, 0]
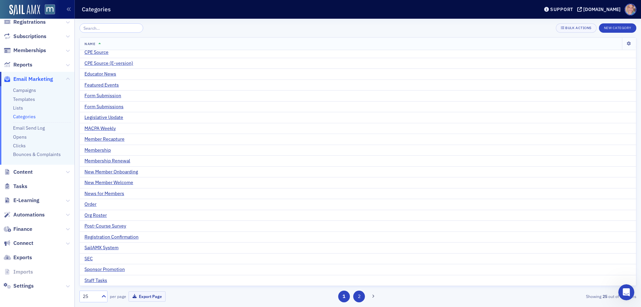
click at [358, 295] on button "2" at bounding box center [359, 296] width 12 height 12
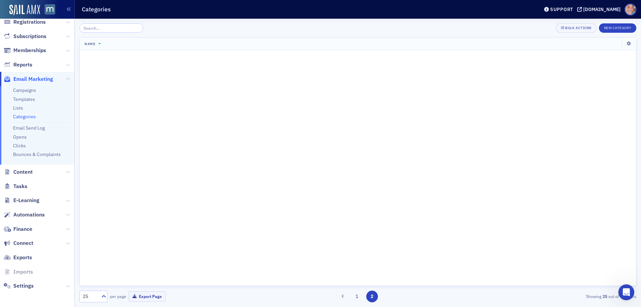
scroll to position [0, 0]
click at [25, 127] on link "Email Send Log" at bounding box center [29, 128] width 32 height 6
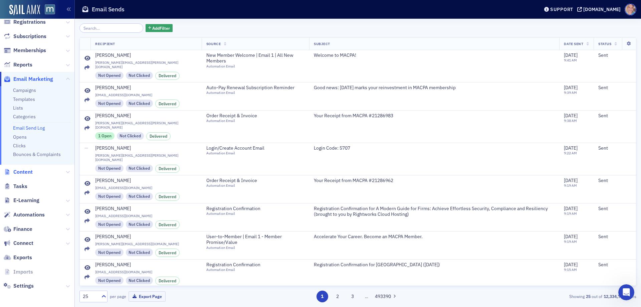
click at [20, 172] on span "Content" at bounding box center [22, 171] width 19 height 7
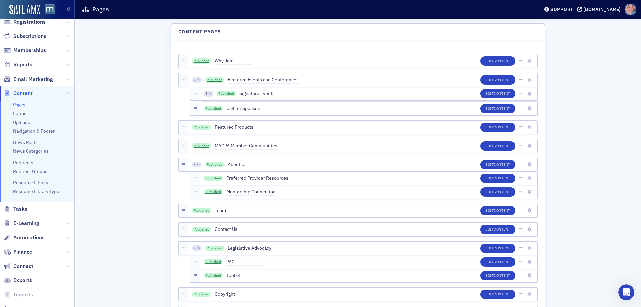
scroll to position [88, 0]
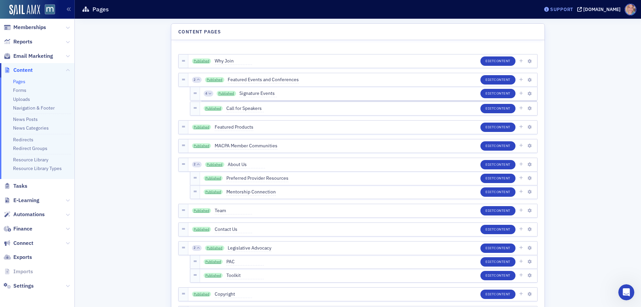
click at [573, 9] on div "Support" at bounding box center [561, 9] width 23 height 6
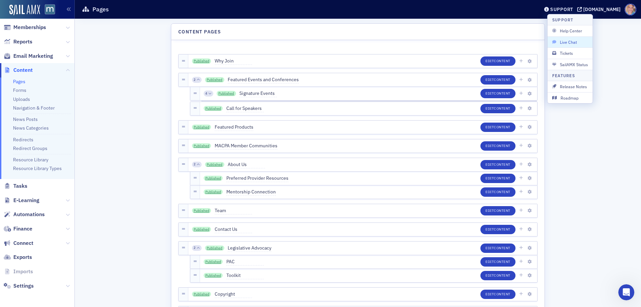
click at [573, 41] on span "Live Chat" at bounding box center [570, 42] width 36 height 6
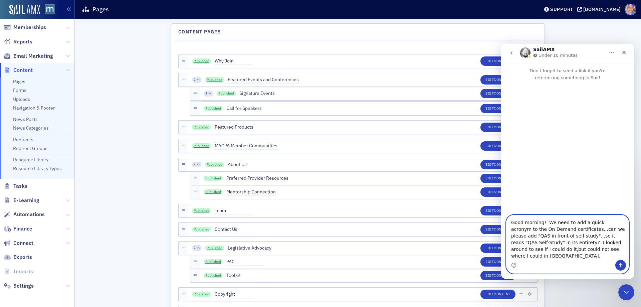
click at [612, 236] on textarea "Good morning! We need to add a quick acronym to the On Demand certificates...ca…" at bounding box center [567, 237] width 122 height 45
click at [608, 237] on textarea "Good morning! We need to add a quick acronym to the On Demand certificates...ca…" at bounding box center [567, 237] width 122 height 45
click at [549, 228] on textarea "Good morning! We need to add a quick acronym to the On Demand certificates...ca…" at bounding box center [567, 237] width 122 height 45
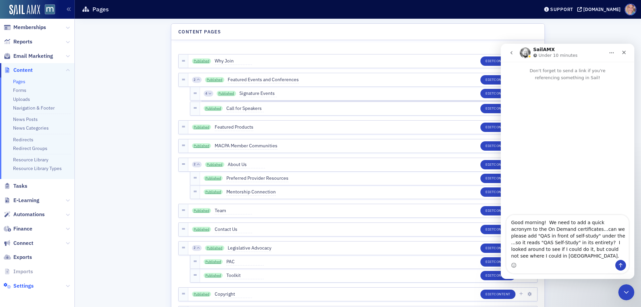
click at [20, 283] on span "Settings" at bounding box center [23, 285] width 20 height 7
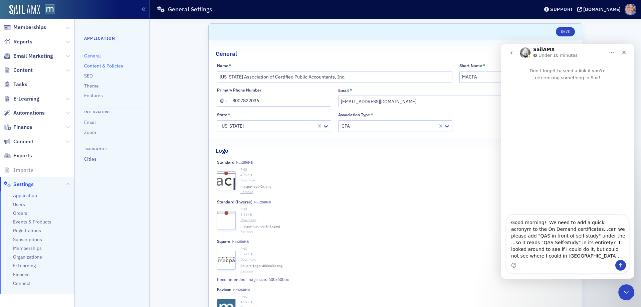
click at [93, 64] on link "Content & Policies" at bounding box center [103, 66] width 39 height 6
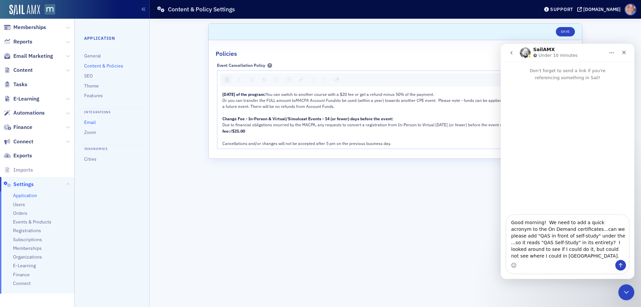
click at [91, 122] on link "Email" at bounding box center [90, 122] width 12 height 6
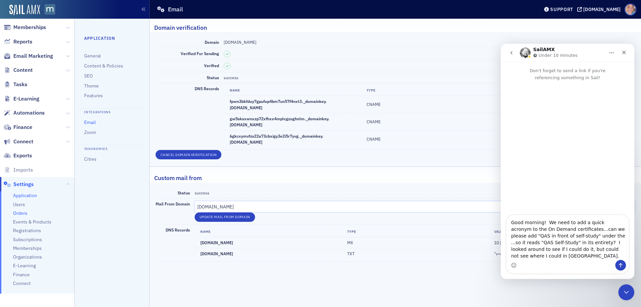
click at [20, 213] on span "Orders" at bounding box center [20, 213] width 14 height 6
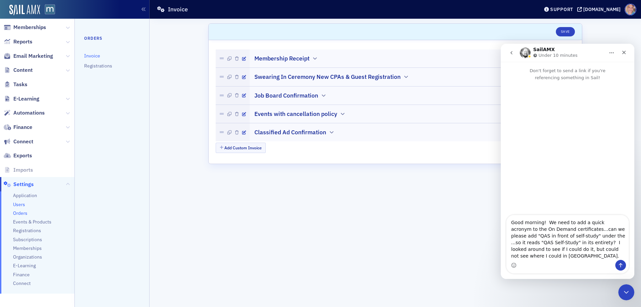
click at [19, 203] on span "Users" at bounding box center [19, 204] width 12 height 6
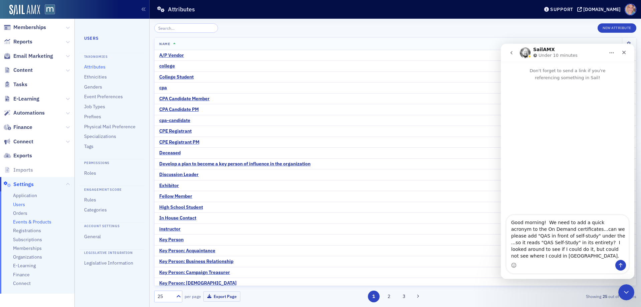
click at [25, 222] on span "Events & Products" at bounding box center [32, 222] width 38 height 6
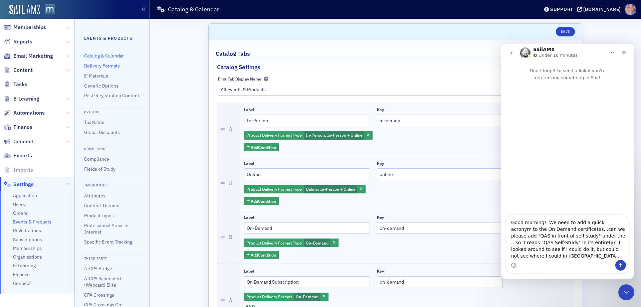
click at [105, 66] on link "Delivery Formats" at bounding box center [102, 66] width 36 height 6
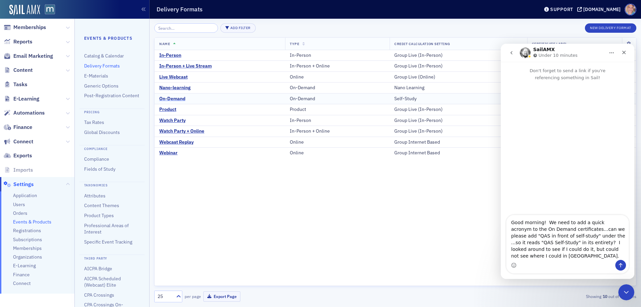
click at [176, 98] on div "On-Demand" at bounding box center [172, 99] width 26 height 6
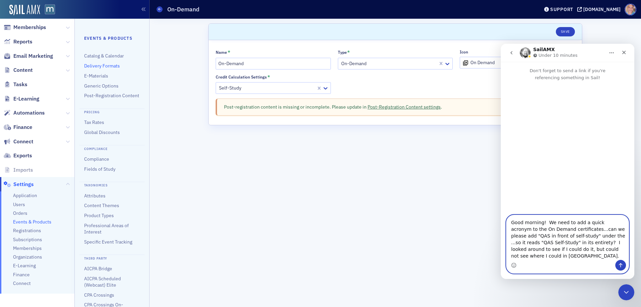
click at [570, 231] on textarea "Good morning! We need to add a quick acronym to the On Demand certificates...ca…" at bounding box center [567, 237] width 122 height 45
click at [565, 250] on textarea "Good morning! We need to add a quick acronym to the On Demand certificates...ca…" at bounding box center [567, 233] width 122 height 51
paste textarea "To enrich screen reader interactions, please activate Accessibility in Grammarl…"
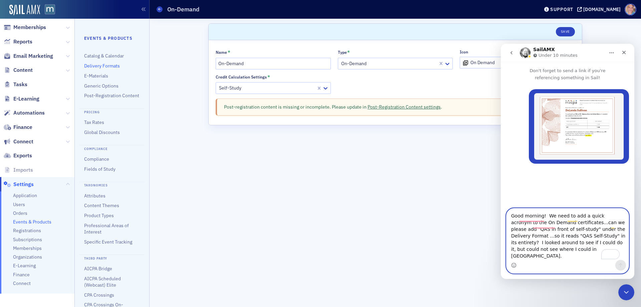
click at [565, 248] on textarea "Good morning! We need to add a quick acronym to the On Demand certificates...ca…" at bounding box center [567, 233] width 122 height 51
click at [567, 247] on textarea "Good morning! We need to add a quick acronym to the On Demand certificates...ca…" at bounding box center [567, 233] width 122 height 51
type textarea "Good morning! We need to add a quick acronym to the On Demand certificates...ca…"
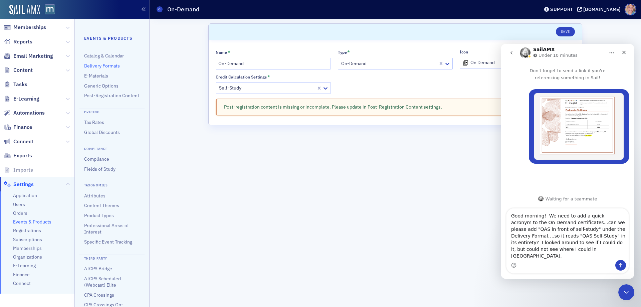
click at [563, 249] on textarea "Good morning! We need to add a quick acronym to the On Demand certificates...ca…" at bounding box center [567, 233] width 122 height 51
type textarea "Good morning! We need to add a quick acronym to the On Demand certificates...ca…"
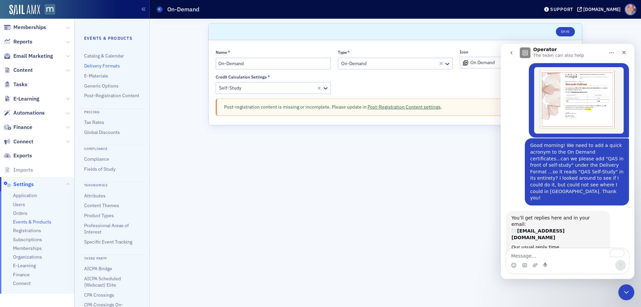
scroll to position [27, 0]
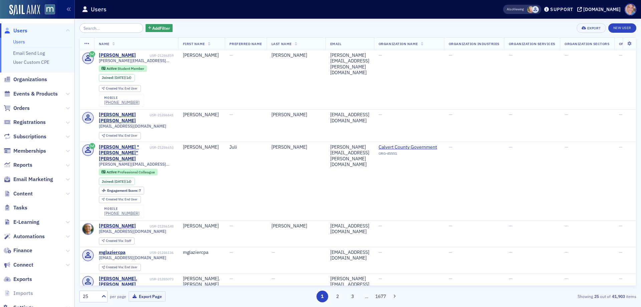
click at [24, 91] on span "Events & Products" at bounding box center [35, 93] width 44 height 7
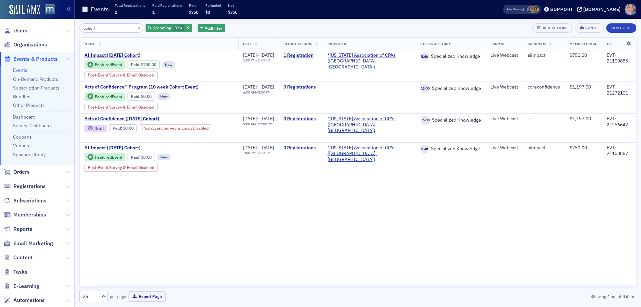
type input "cohort"
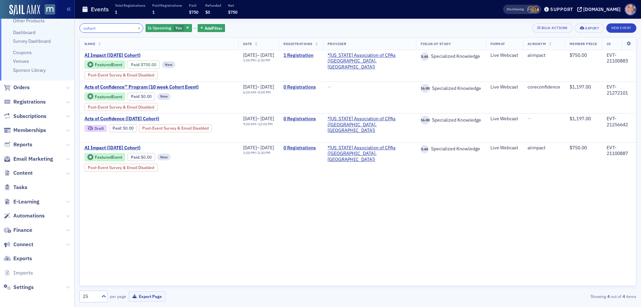
scroll to position [86, 0]
click at [573, 10] on div "Support" at bounding box center [561, 9] width 23 height 6
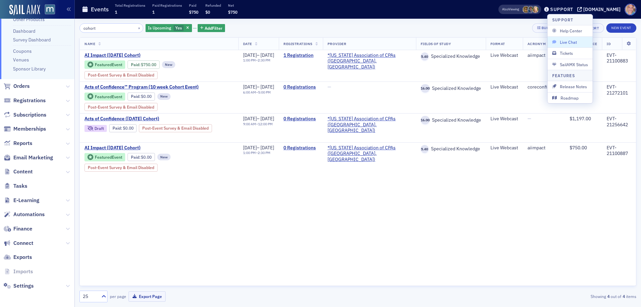
click at [572, 44] on span "Live Chat" at bounding box center [570, 42] width 36 height 6
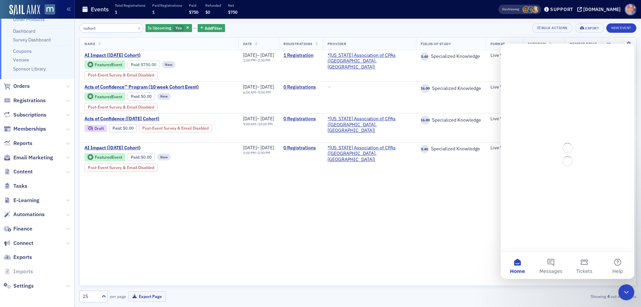
scroll to position [0, 0]
